Goal: Transaction & Acquisition: Obtain resource

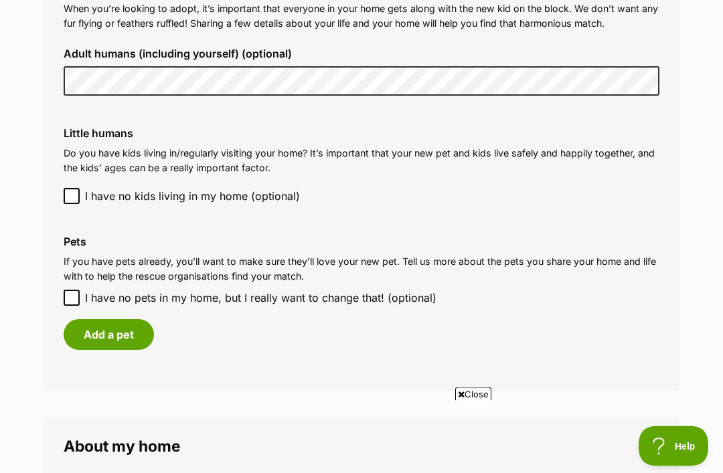
scroll to position [1042, 0]
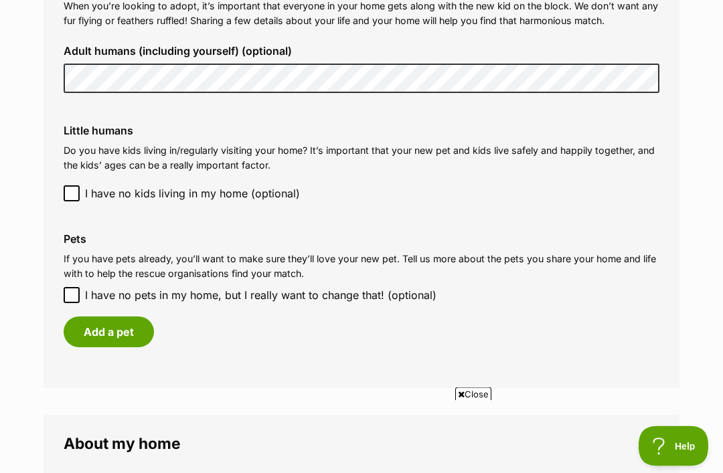
click at [70, 288] on input "I have no pets in my home, but I really want to change that! (optional)" at bounding box center [72, 296] width 16 height 16
checkbox input "true"
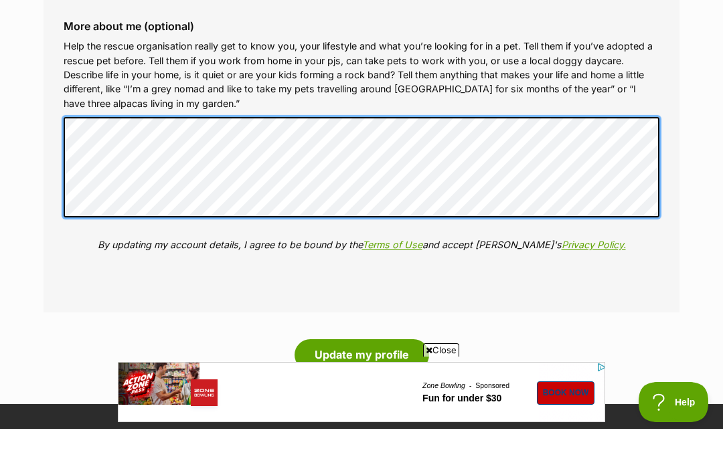
scroll to position [0, 0]
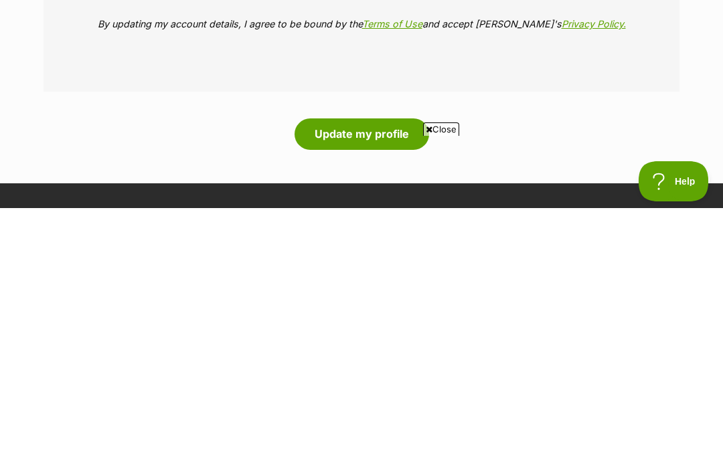
click at [368, 384] on button "Update my profile" at bounding box center [362, 399] width 135 height 31
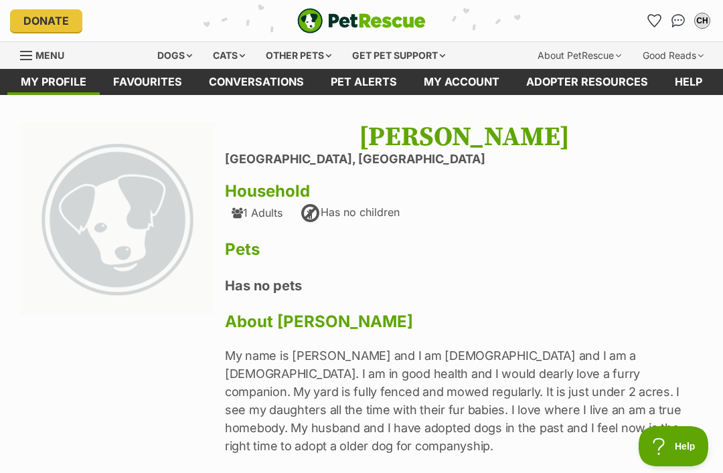
click at [156, 83] on link "Favourites" at bounding box center [148, 82] width 96 height 26
click at [599, 88] on link "Adopter resources" at bounding box center [587, 82] width 149 height 26
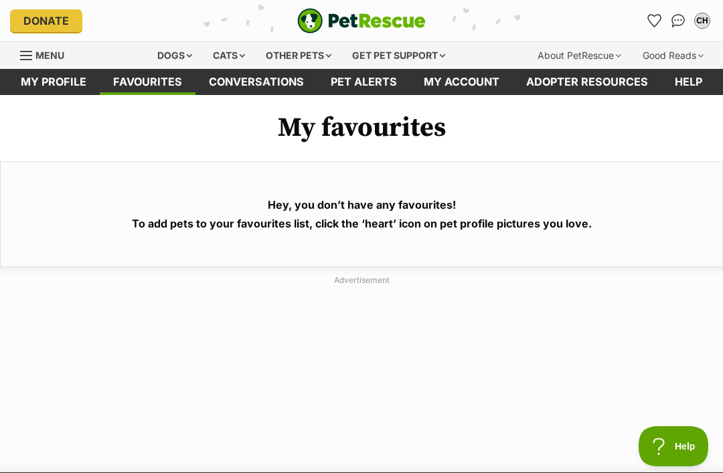
click at [658, 21] on icon "Favourites" at bounding box center [654, 21] width 13 height 12
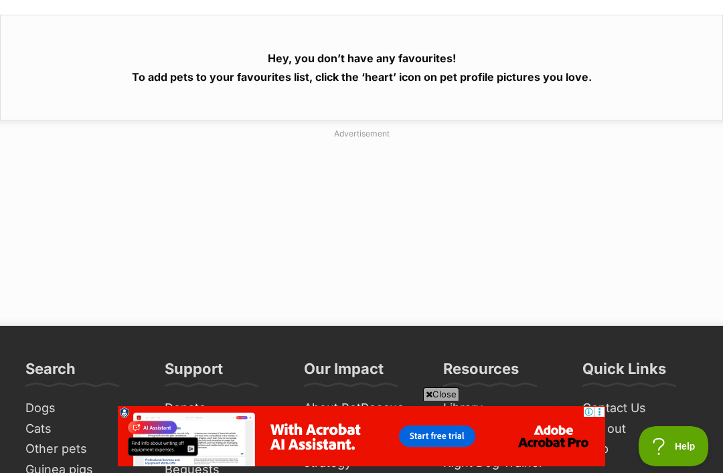
scroll to position [168, 0]
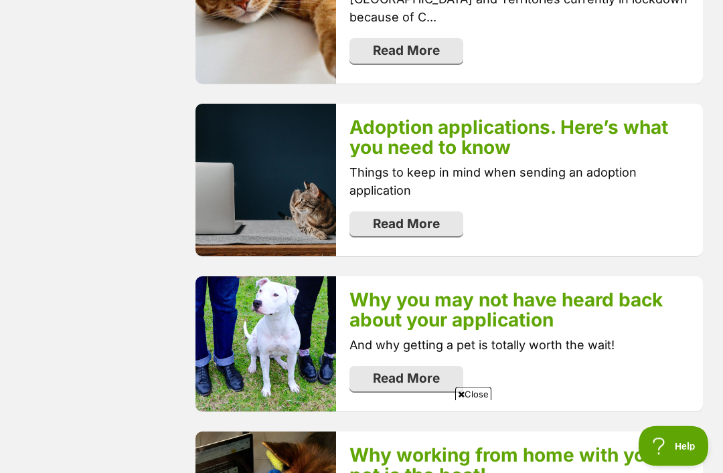
scroll to position [1994, 0]
click at [417, 224] on link "Read More" at bounding box center [407, 224] width 114 height 25
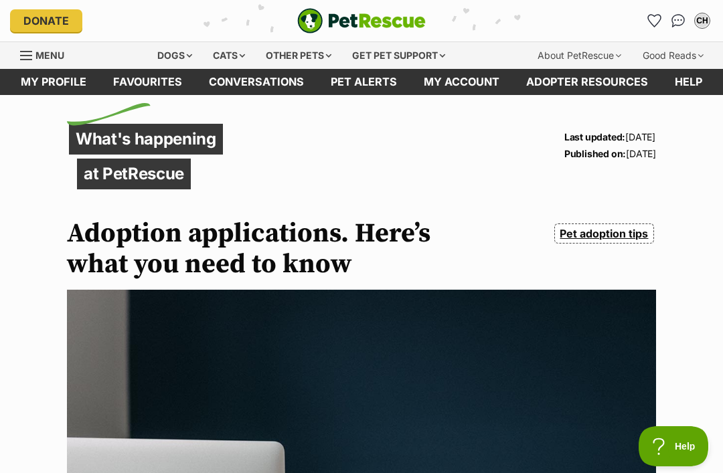
click at [597, 239] on link "Pet adoption tips" at bounding box center [604, 234] width 100 height 20
click at [173, 54] on div "Dogs" at bounding box center [175, 55] width 54 height 27
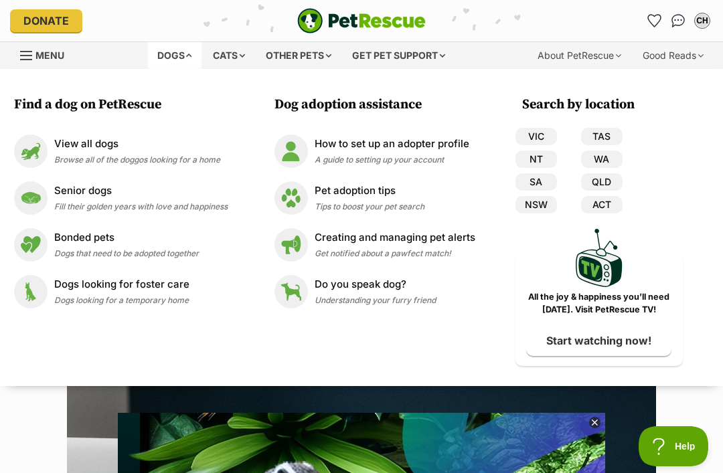
click at [607, 183] on link "QLD" at bounding box center [602, 181] width 42 height 17
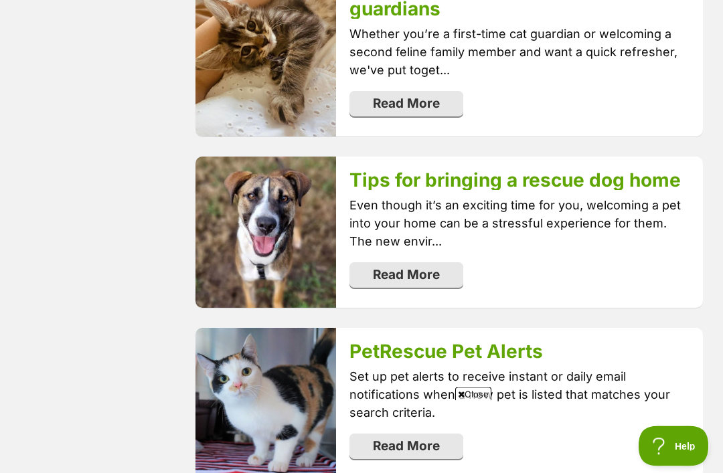
scroll to position [1408, 0]
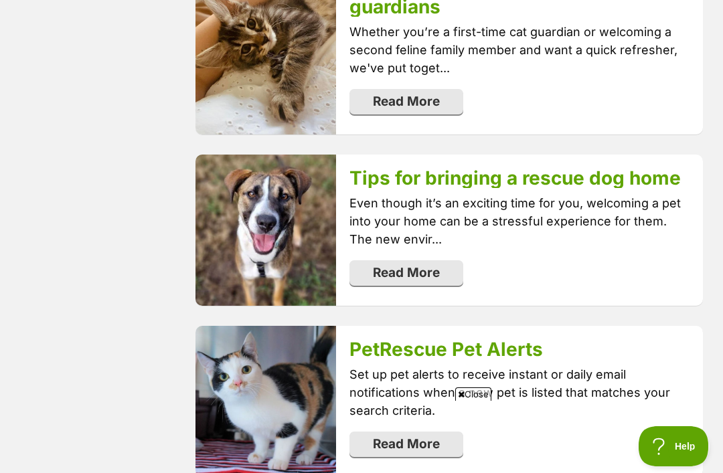
click at [416, 270] on link "Read More" at bounding box center [407, 272] width 114 height 25
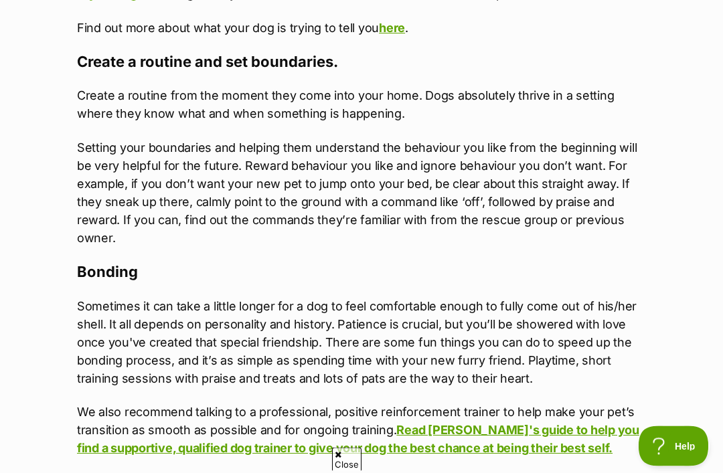
scroll to position [3451, 0]
click at [299, 185] on p "Setting your boundaries and helping them understand the behaviour you like from…" at bounding box center [361, 193] width 569 height 108
click at [291, 192] on p "Setting your boundaries and helping them understand the behaviour you like from…" at bounding box center [361, 193] width 569 height 108
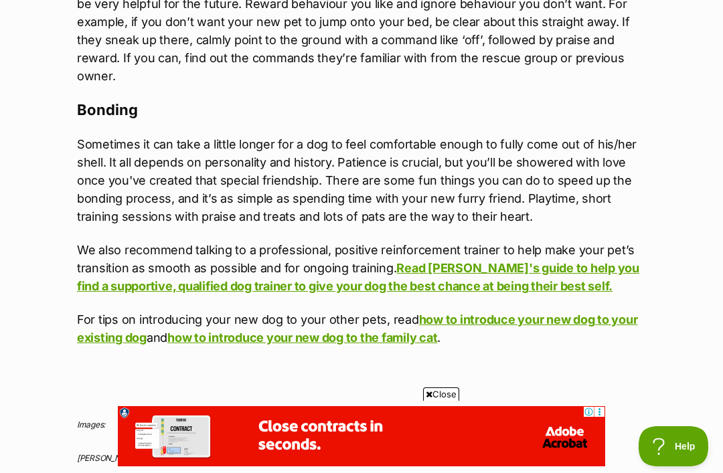
scroll to position [3593, 0]
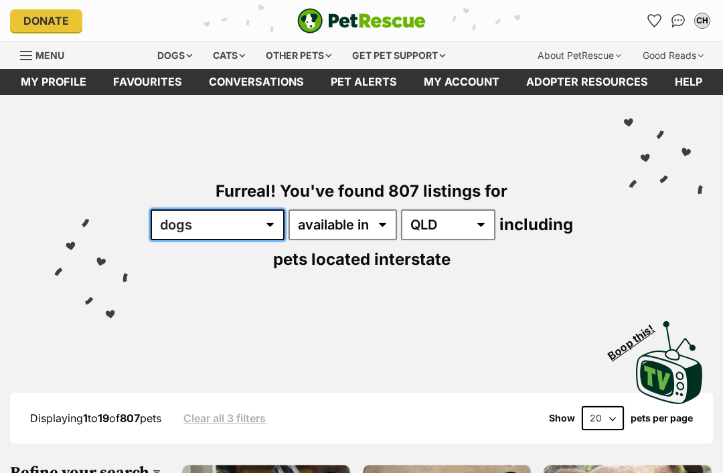
click at [285, 224] on select "any type of pet cats dogs other pets" at bounding box center [218, 225] width 134 height 31
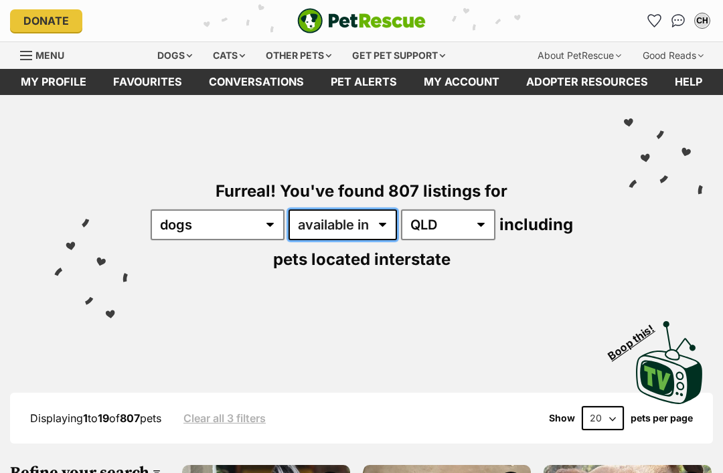
click at [397, 224] on select "available in located in" at bounding box center [343, 225] width 108 height 31
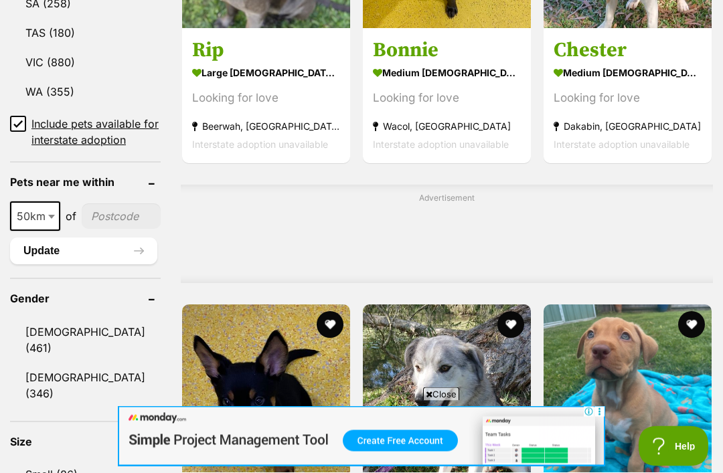
scroll to position [922, 0]
click at [103, 204] on input"] "postcode" at bounding box center [121, 216] width 79 height 25
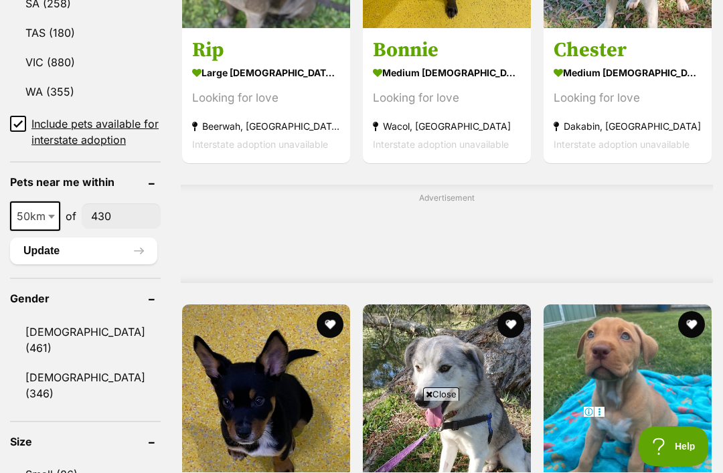
scroll to position [0, 0]
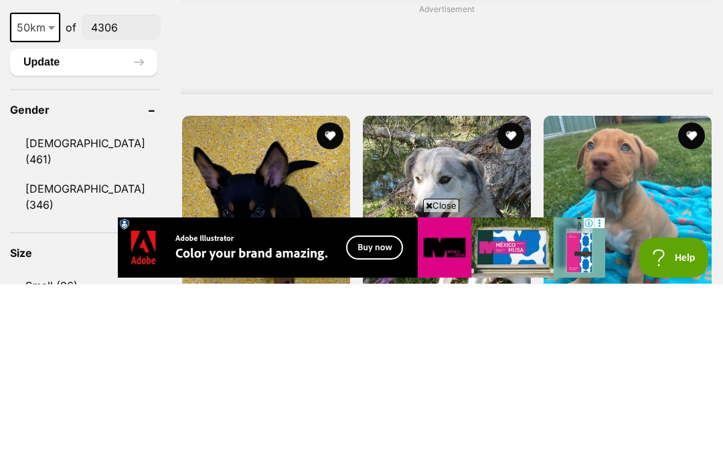
type input"] "4306"
click at [45, 364] on link "Female (346)" at bounding box center [85, 386] width 151 height 44
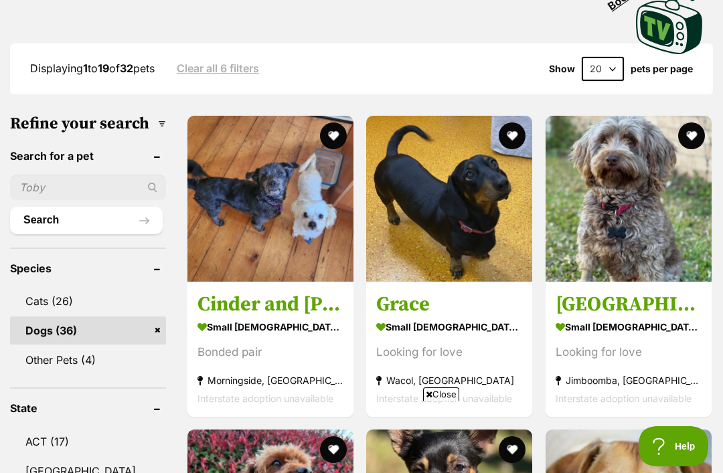
click at [621, 371] on strong "Jimboomba, [GEOGRAPHIC_DATA]" at bounding box center [629, 380] width 146 height 18
